Goal: Ask a question: Seek information or help from site administrators or community

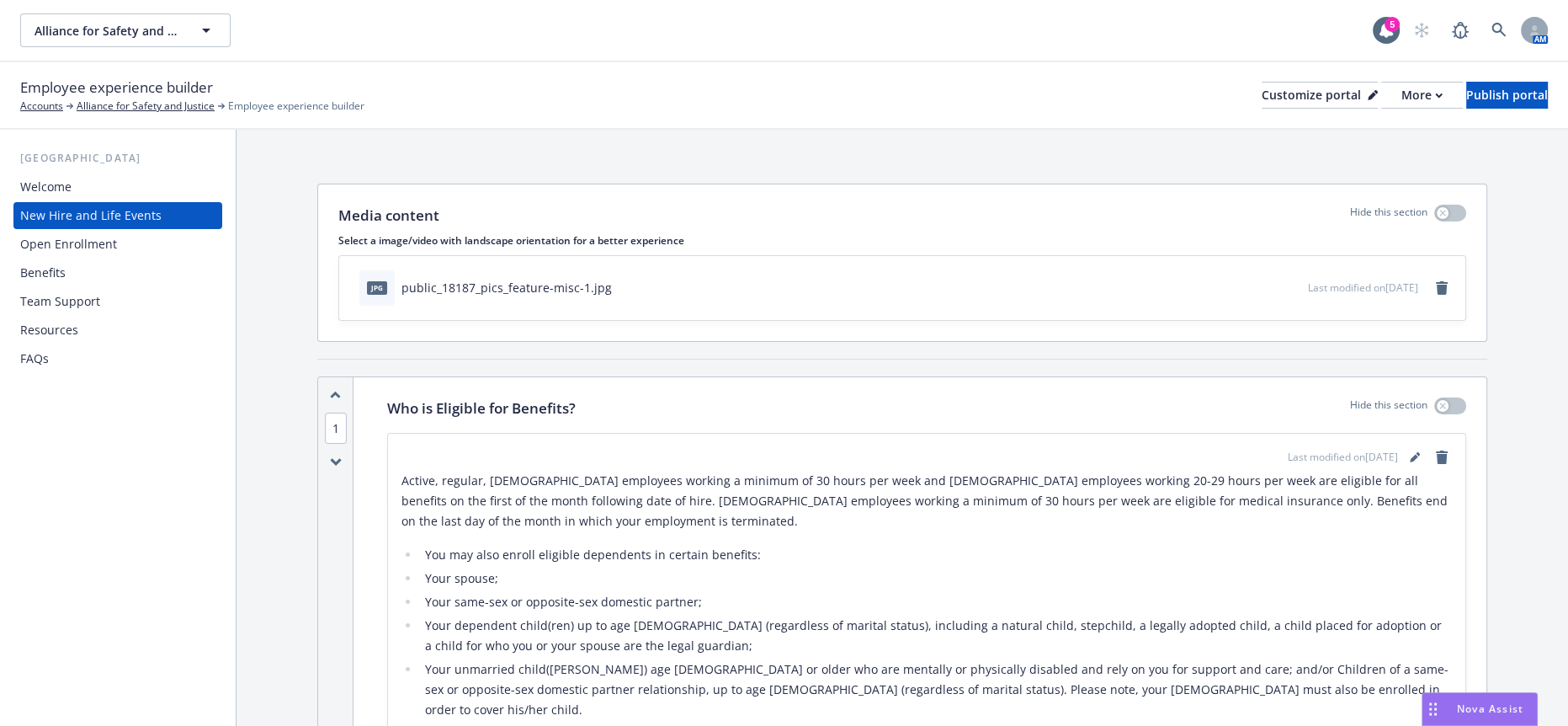
click at [1478, 710] on span "Nova Assist" at bounding box center [1490, 708] width 66 height 14
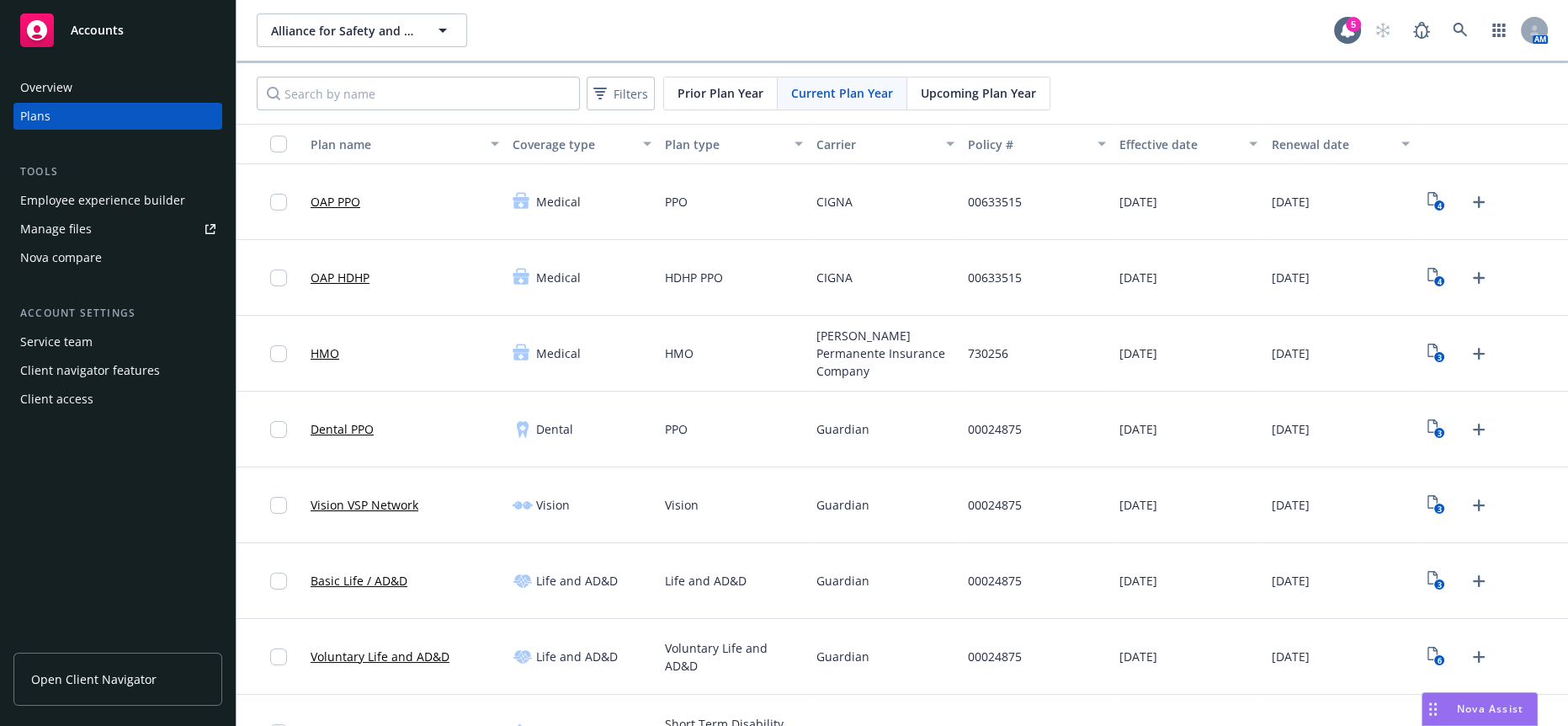
scroll to position [802, 0]
click at [1448, 712] on div "Nova Assist" at bounding box center [1490, 708] width 93 height 14
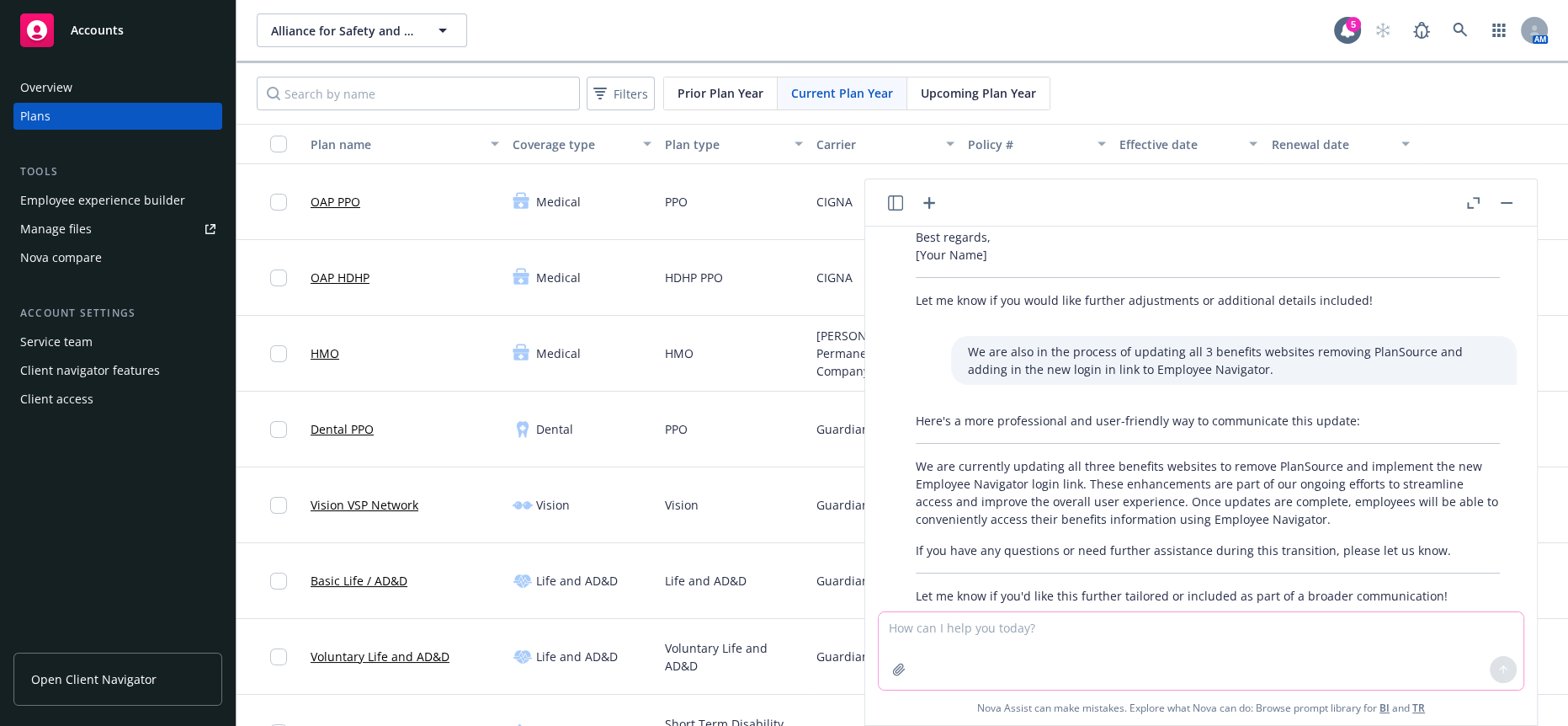
click at [1124, 638] on textarea at bounding box center [1201, 651] width 644 height 77
paste textarea "Is there a new contract for the 2025 plan year like the one that is attached fr…"
type textarea "Is there a new contract for the 2025 plan year like the one that is attached fr…"
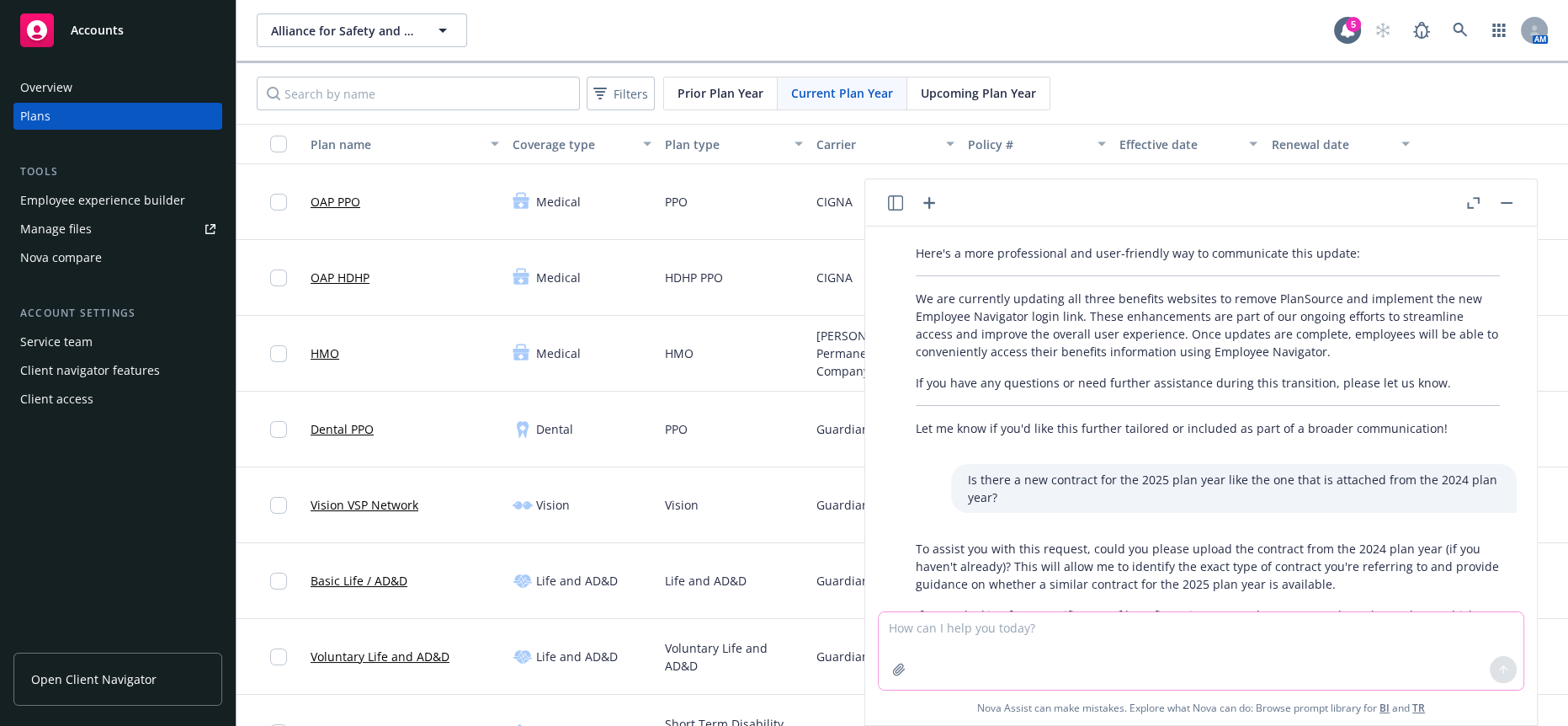
scroll to position [1044, 0]
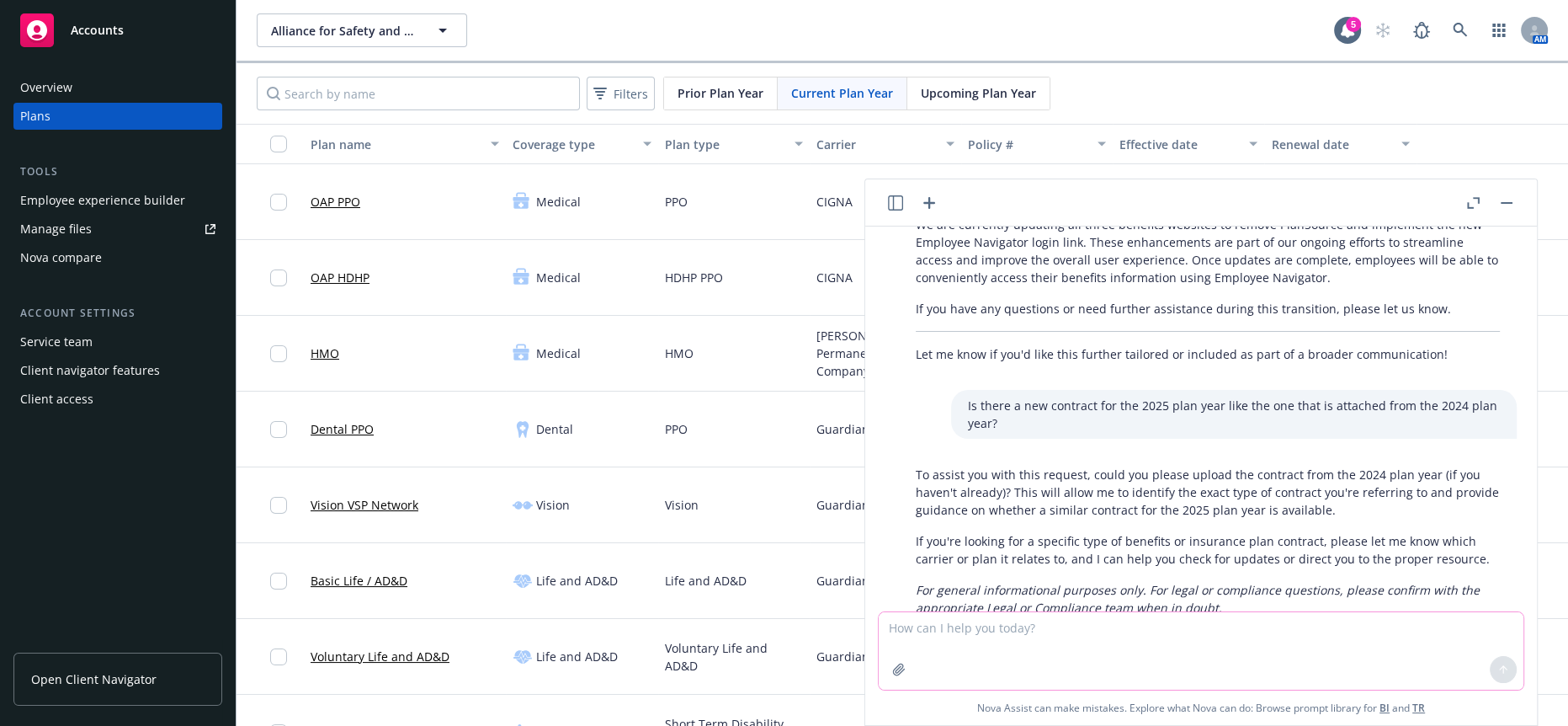
click at [1081, 646] on textarea at bounding box center [1201, 651] width 644 height 77
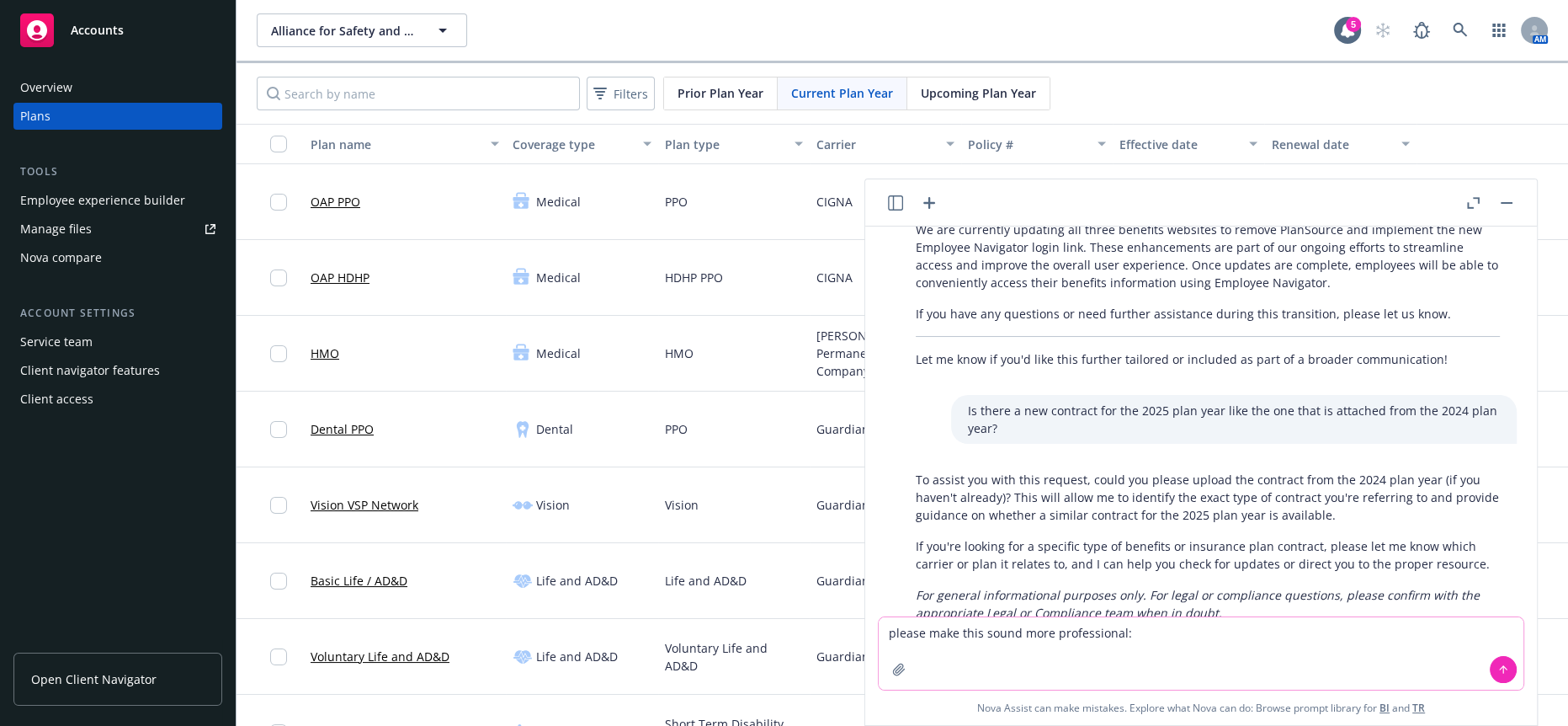
paste textarea "Is there a new contract for the 2025 plan year like the one that is attached fr…"
type textarea "please make this sound more professional: Is there a new contract for the 2025 …"
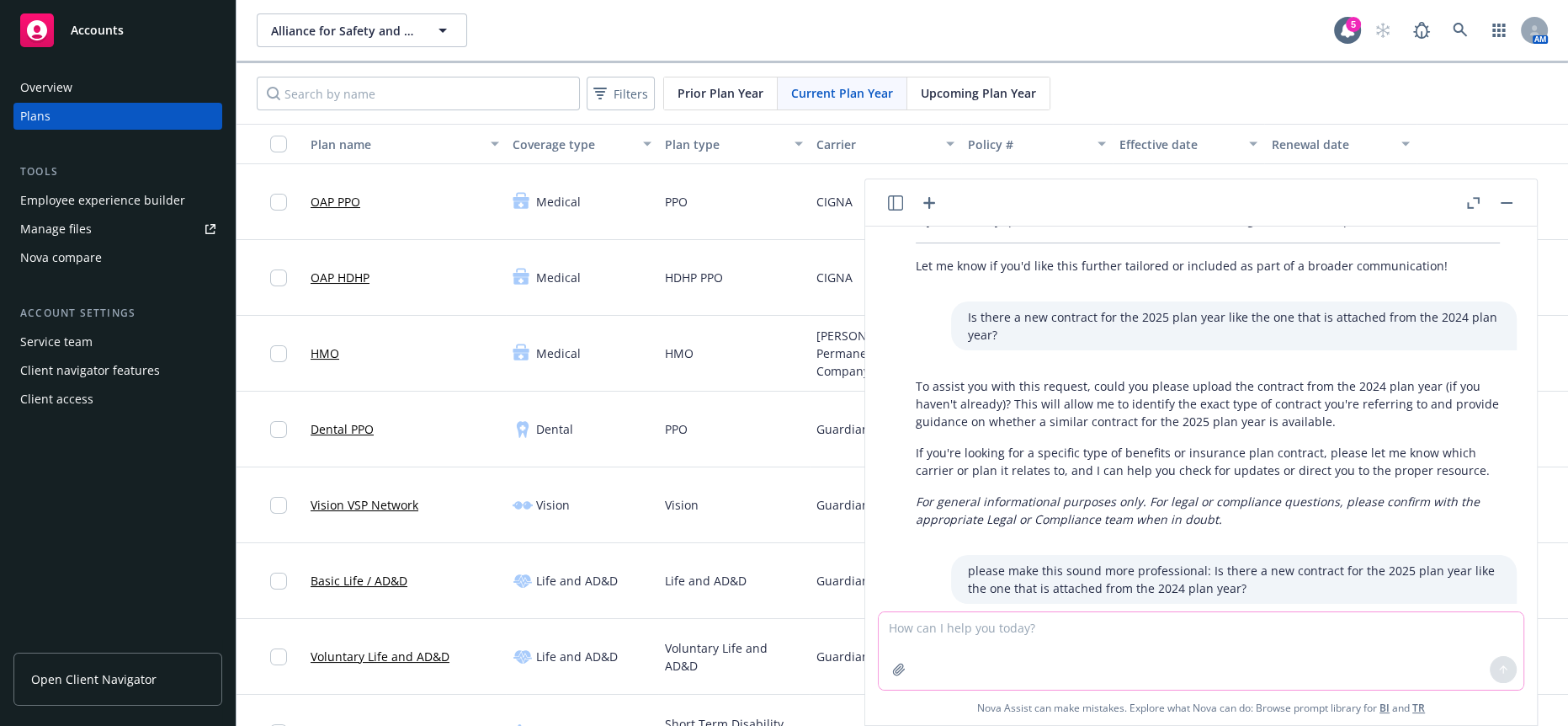
scroll to position [1232, 0]
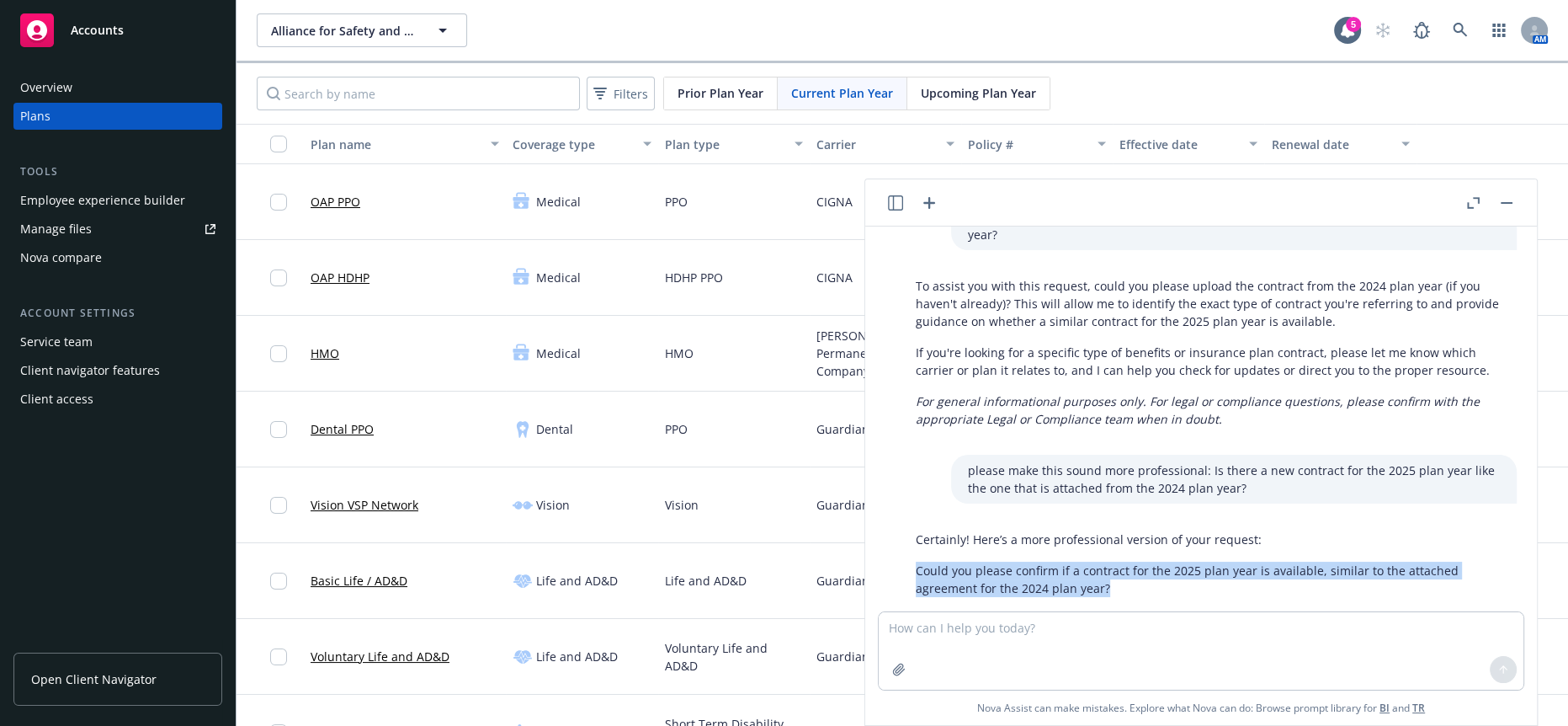
drag, startPoint x: 1131, startPoint y: 529, endPoint x: 903, endPoint y: 517, distance: 228.3
click at [903, 523] on div "Certainly! Here’s a more professional version of your request: Could you please…" at bounding box center [1208, 578] width 618 height 111
copy p "Could you please confirm if a contract for the 2025 plan year is available, sim…"
